Goal: Task Accomplishment & Management: Use online tool/utility

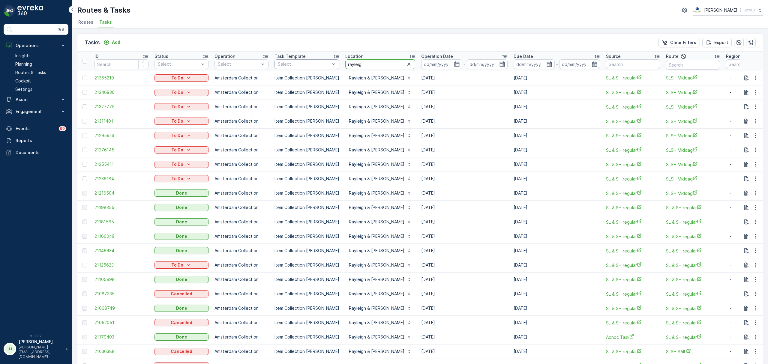
drag, startPoint x: 363, startPoint y: 64, endPoint x: 316, endPoint y: 68, distance: 47.3
click at [316, 68] on tr "ID Status Select Operation Select Task Template Select Location rayleig Operati…" at bounding box center [548, 61] width 942 height 19
type input "hilton"
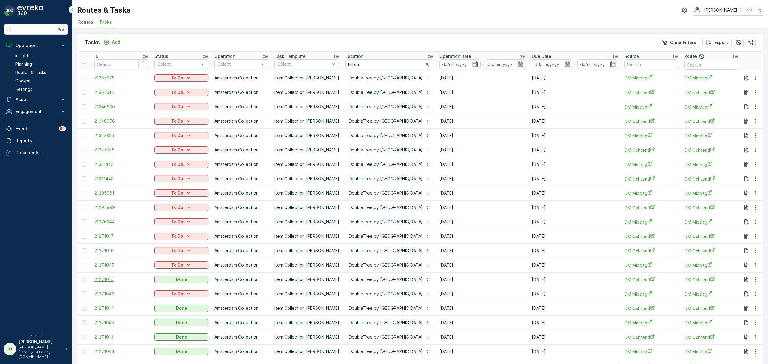
click at [107, 279] on span "21271015" at bounding box center [122, 280] width 54 height 6
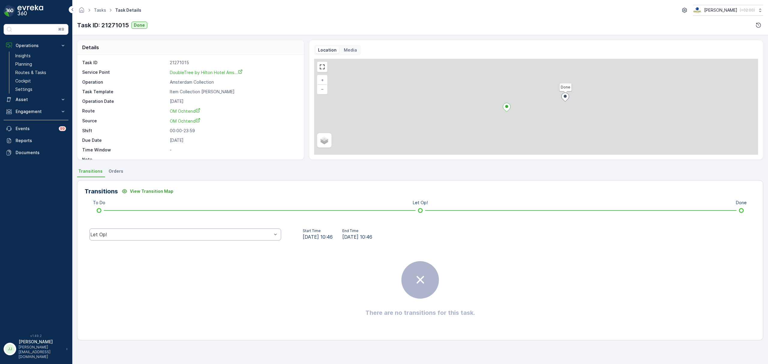
drag, startPoint x: 175, startPoint y: 241, endPoint x: 174, endPoint y: 235, distance: 5.5
click at [174, 236] on div "Let Op!" at bounding box center [185, 234] width 201 height 19
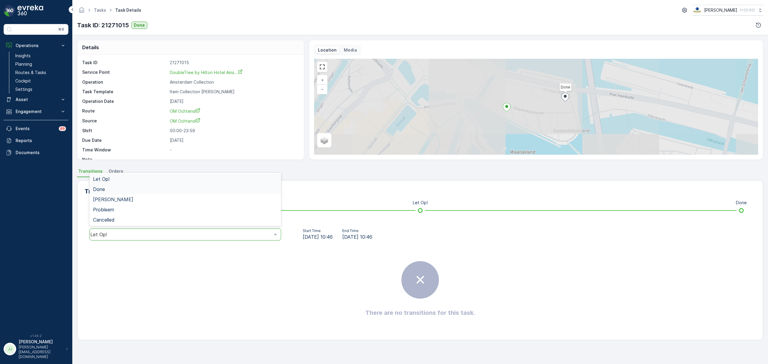
click at [103, 187] on span "Done" at bounding box center [99, 189] width 12 height 5
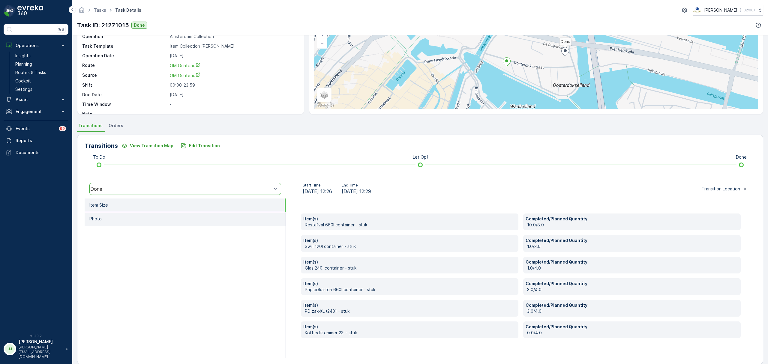
scroll to position [53, 0]
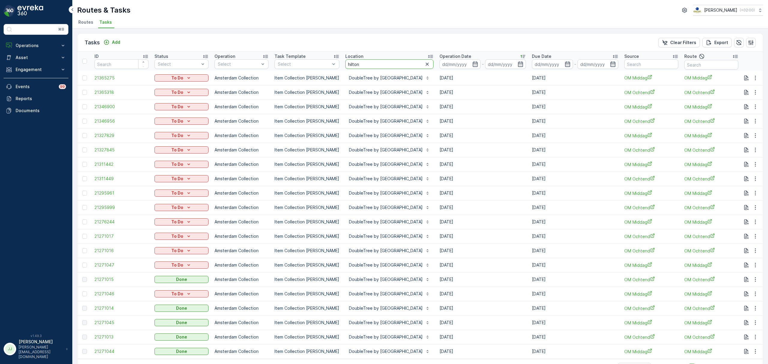
click at [369, 64] on input "hilton" at bounding box center [389, 64] width 88 height 10
type input "h"
type input "sea pala"
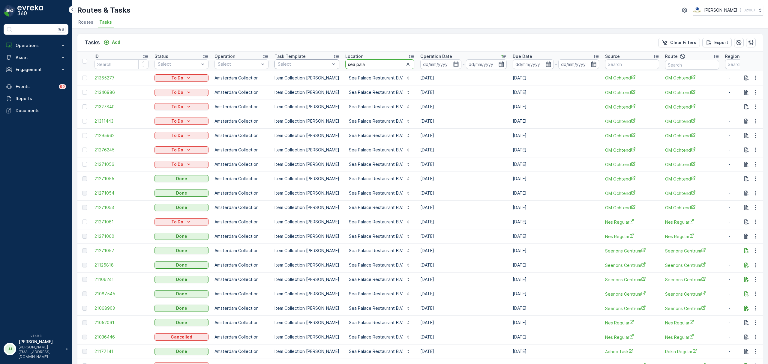
drag, startPoint x: 370, startPoint y: 66, endPoint x: 331, endPoint y: 66, distance: 38.4
click at [331, 66] on tr "ID Status Select Operation Select Task Template Select Location sea pala Operat…" at bounding box center [547, 61] width 941 height 19
type input "ijdok"
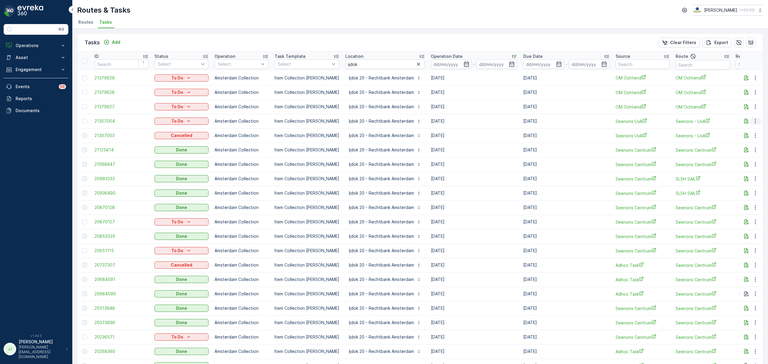
drag, startPoint x: 756, startPoint y: 121, endPoint x: 752, endPoint y: 122, distance: 4.5
click at [756, 121] on icon "button" at bounding box center [756, 121] width 6 height 6
click at [745, 147] on span "Change Route" at bounding box center [740, 147] width 29 height 6
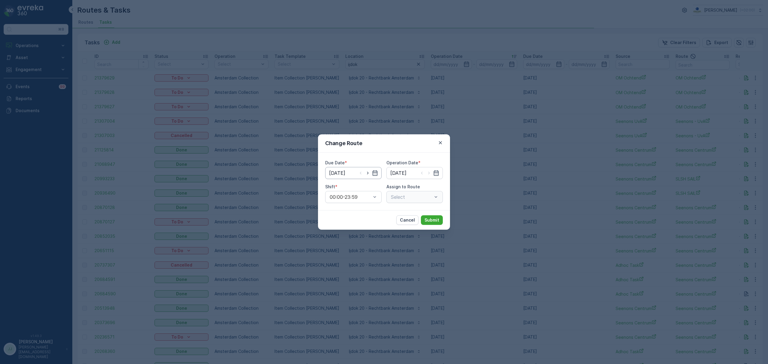
type input "[DATE]"
click at [401, 202] on div "Seenons - UvA (Undispatched ) - [GEOGRAPHIC_DATA]" at bounding box center [414, 197] width 56 height 12
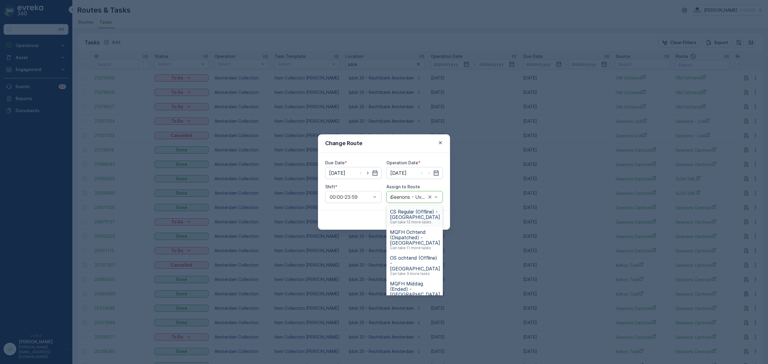
type input "om"
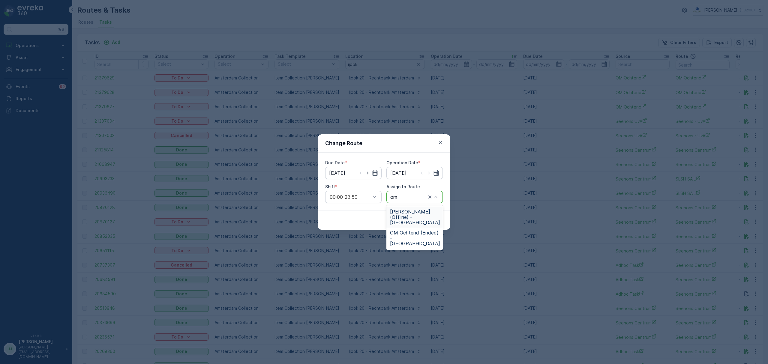
click at [404, 211] on span "[PERSON_NAME] (Offline) - [GEOGRAPHIC_DATA]" at bounding box center [415, 217] width 50 height 16
click at [433, 220] on p "Submit" at bounding box center [432, 220] width 15 height 6
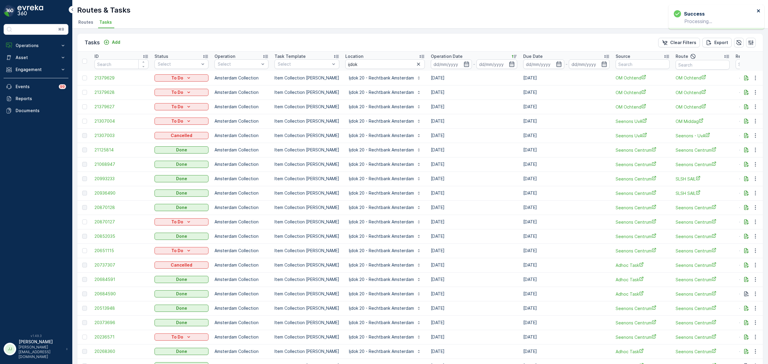
click at [759, 11] on icon "close" at bounding box center [759, 10] width 4 height 5
